Goal: Find specific page/section: Find specific page/section

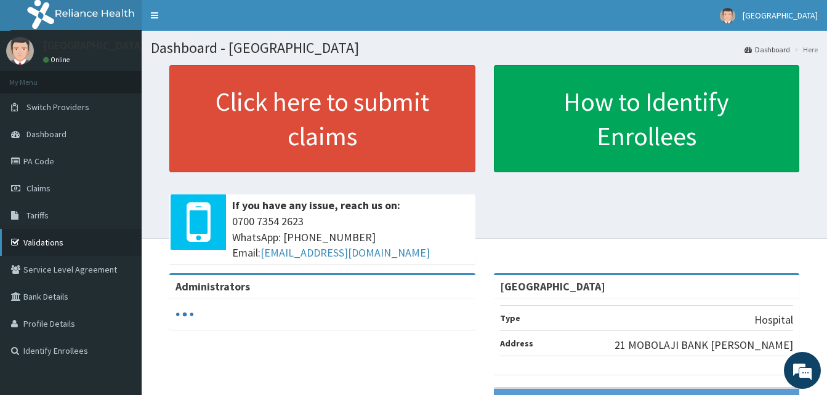
click at [49, 242] on link "Validations" at bounding box center [71, 242] width 142 height 27
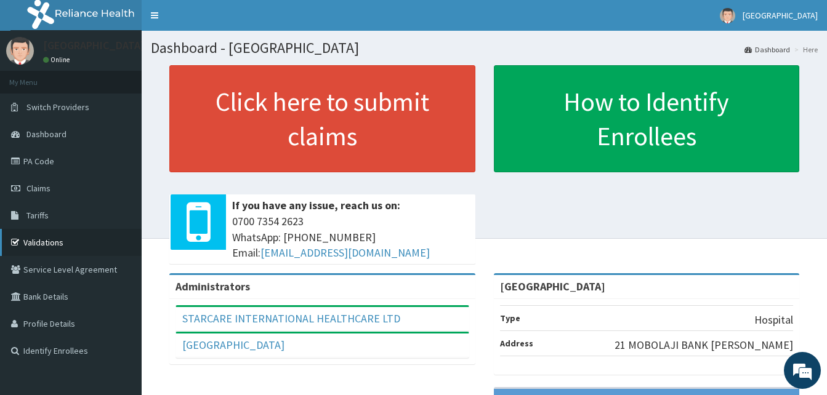
click at [57, 241] on link "Validations" at bounding box center [71, 242] width 142 height 27
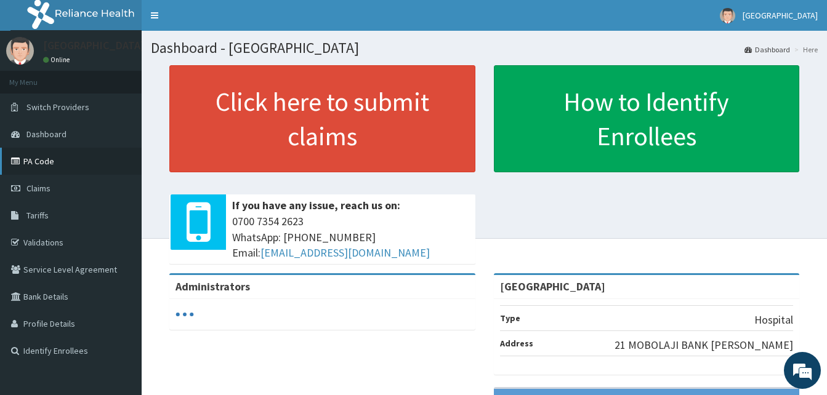
click at [35, 161] on link "PA Code" at bounding box center [71, 161] width 142 height 27
